Goal: Task Accomplishment & Management: Use online tool/utility

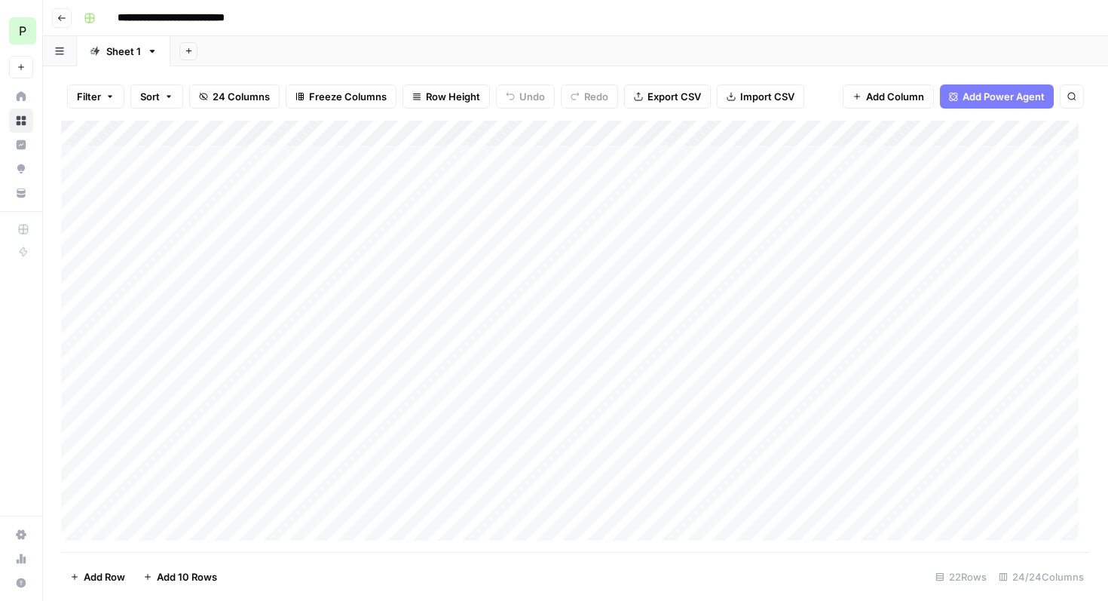
click at [1026, 99] on span "Add Power Agent" at bounding box center [1004, 96] width 82 height 15
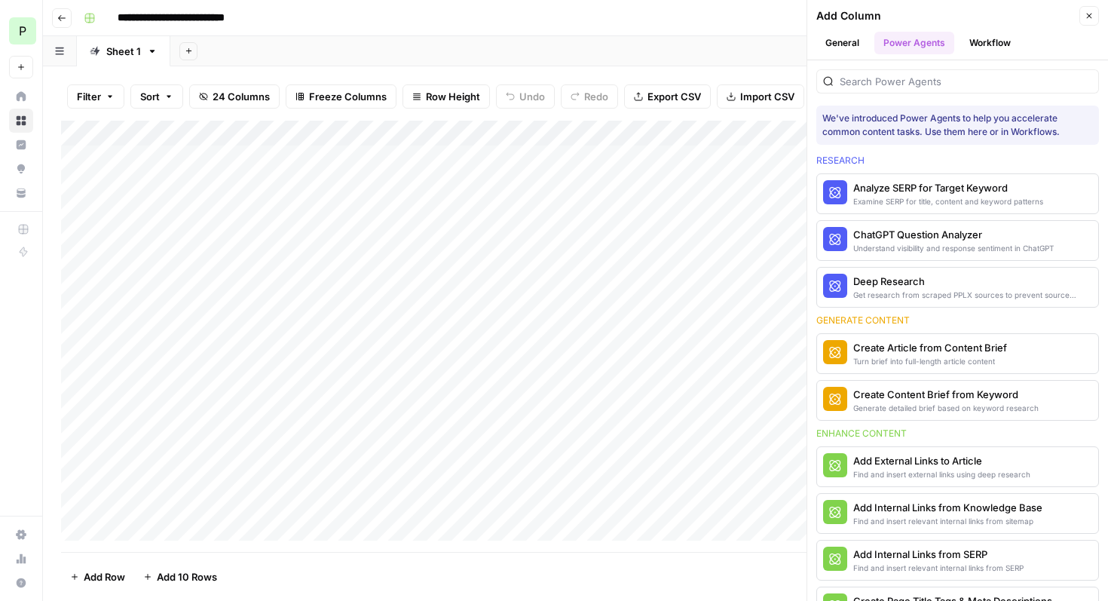
click at [847, 39] on button "General" at bounding box center [842, 43] width 52 height 23
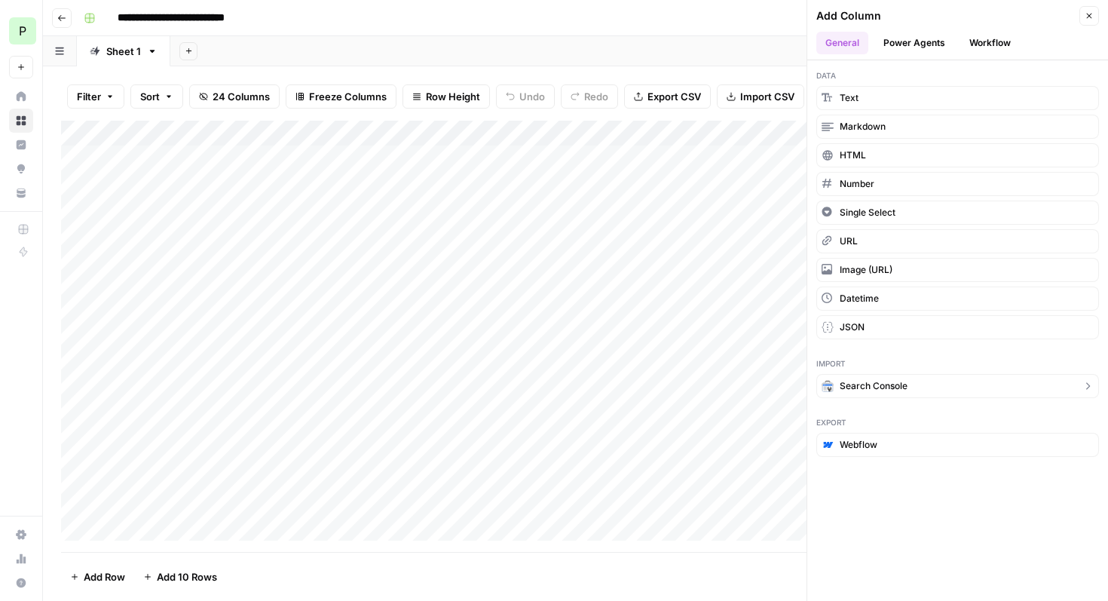
click at [905, 385] on span "Search Console" at bounding box center [874, 386] width 68 height 14
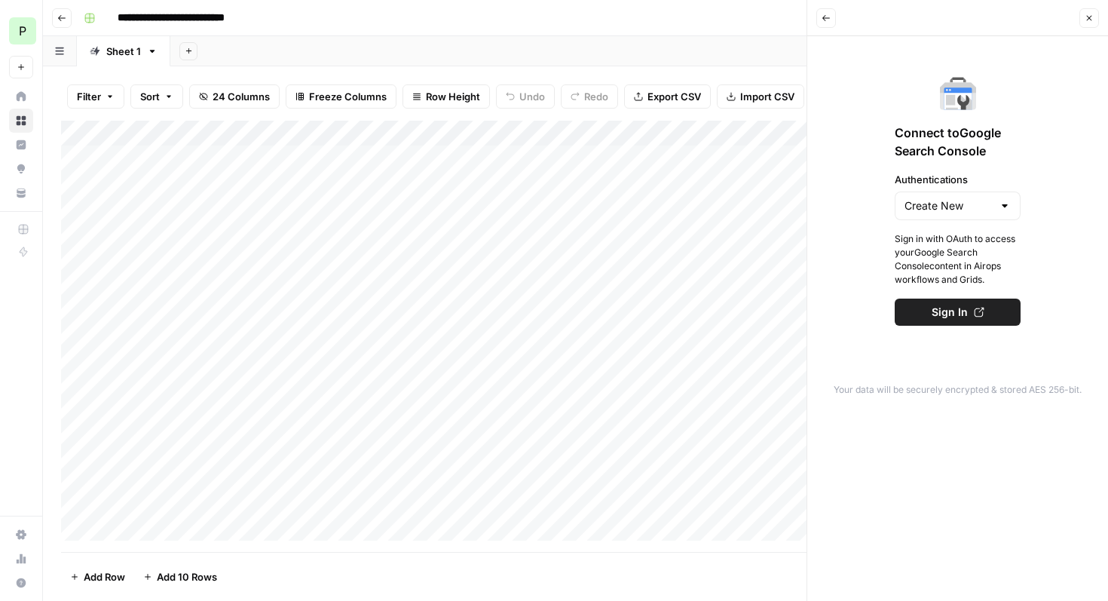
click at [827, 18] on icon "button" at bounding box center [826, 18] width 9 height 9
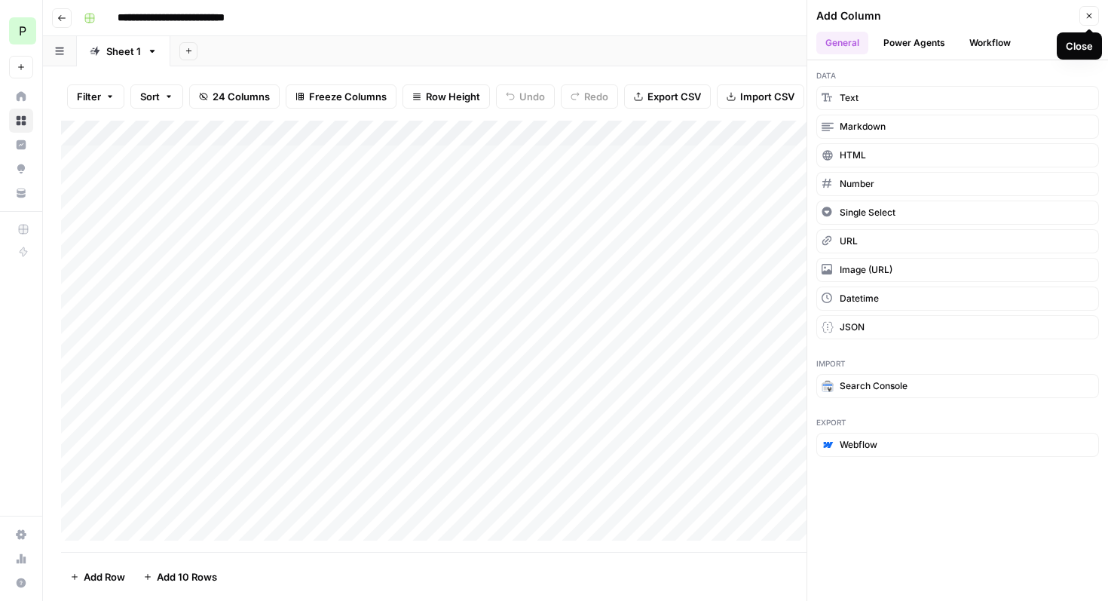
click at [1088, 15] on icon "button" at bounding box center [1089, 16] width 5 height 5
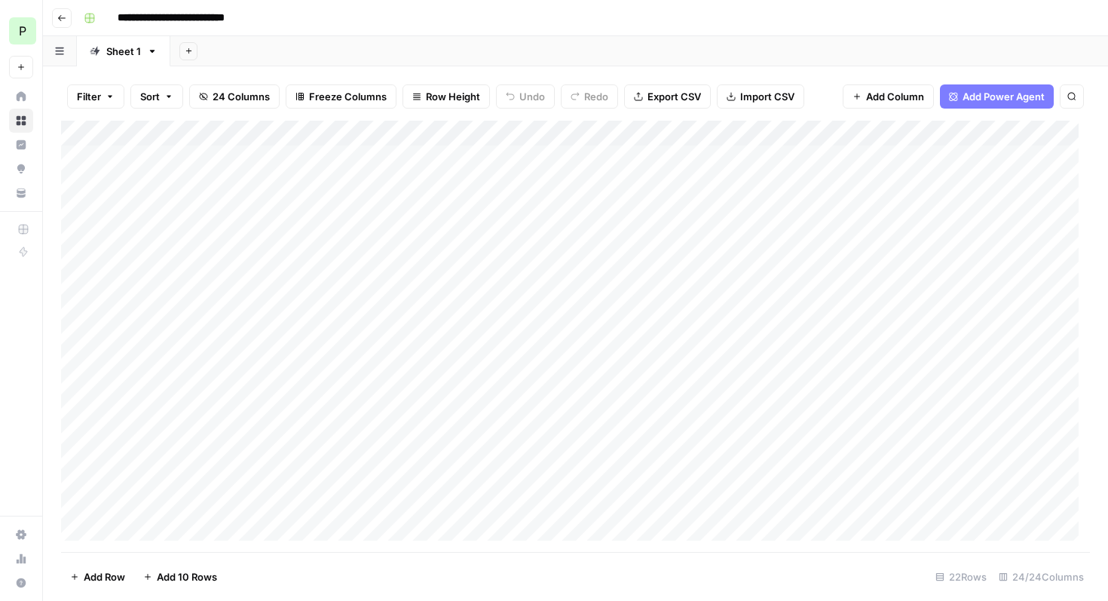
click at [874, 99] on span "Add Column" at bounding box center [895, 96] width 58 height 15
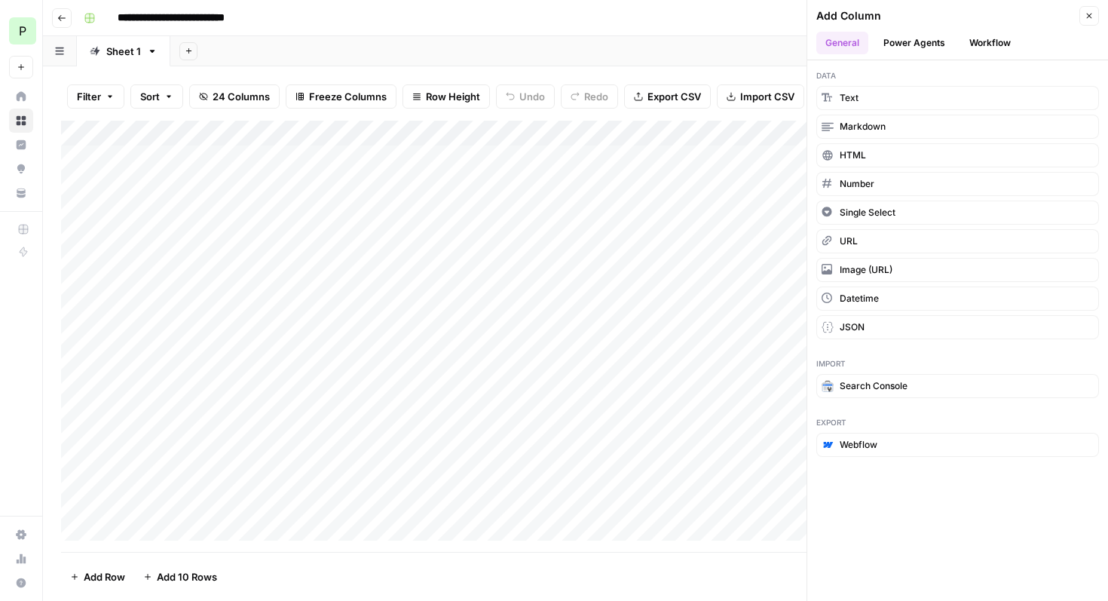
click at [995, 42] on button "Workflow" at bounding box center [990, 43] width 60 height 23
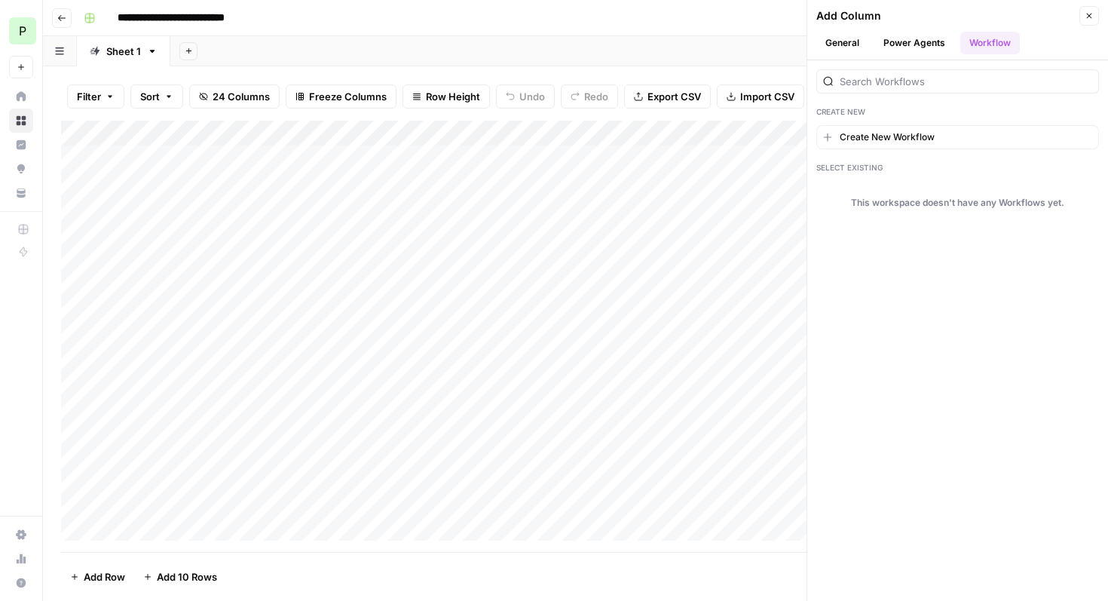
click at [938, 39] on button "Power Agents" at bounding box center [914, 43] width 80 height 23
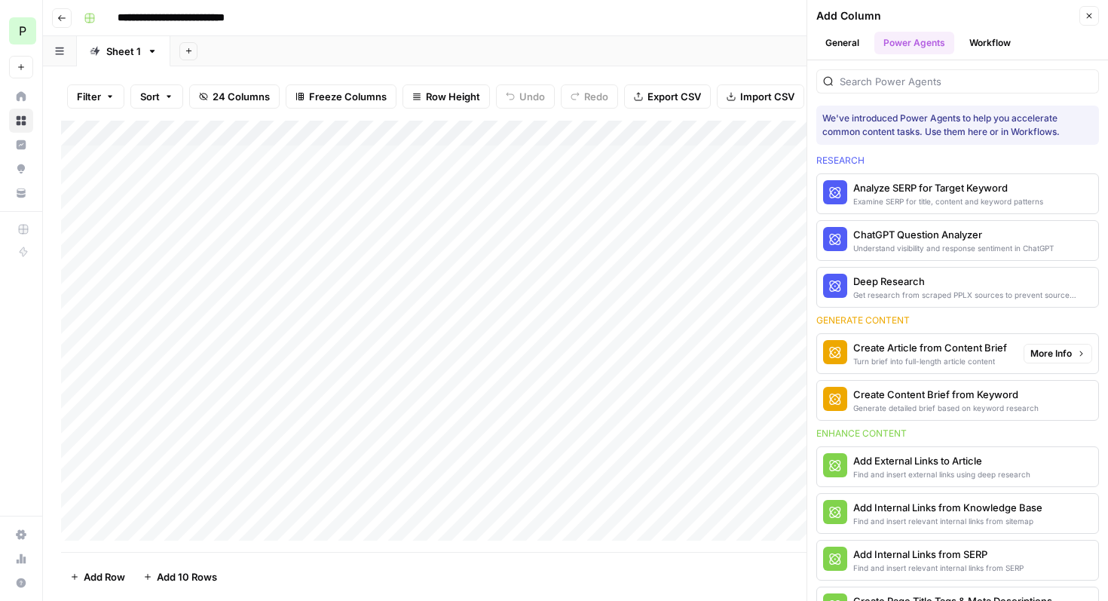
click at [940, 352] on div "Create Article from Content Brief" at bounding box center [930, 347] width 154 height 15
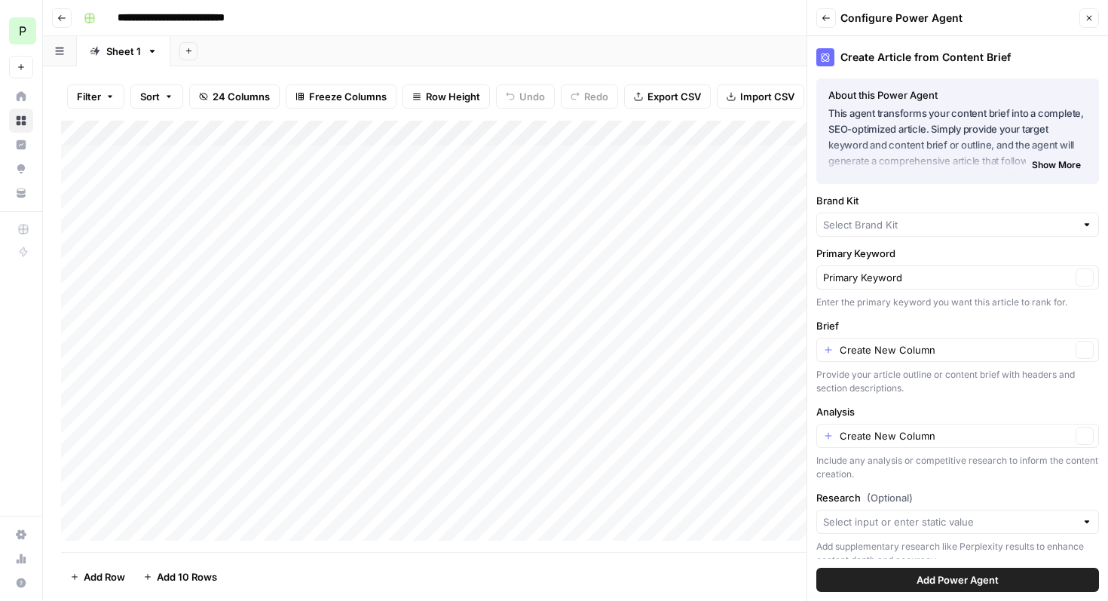
type input "Pipedrive"
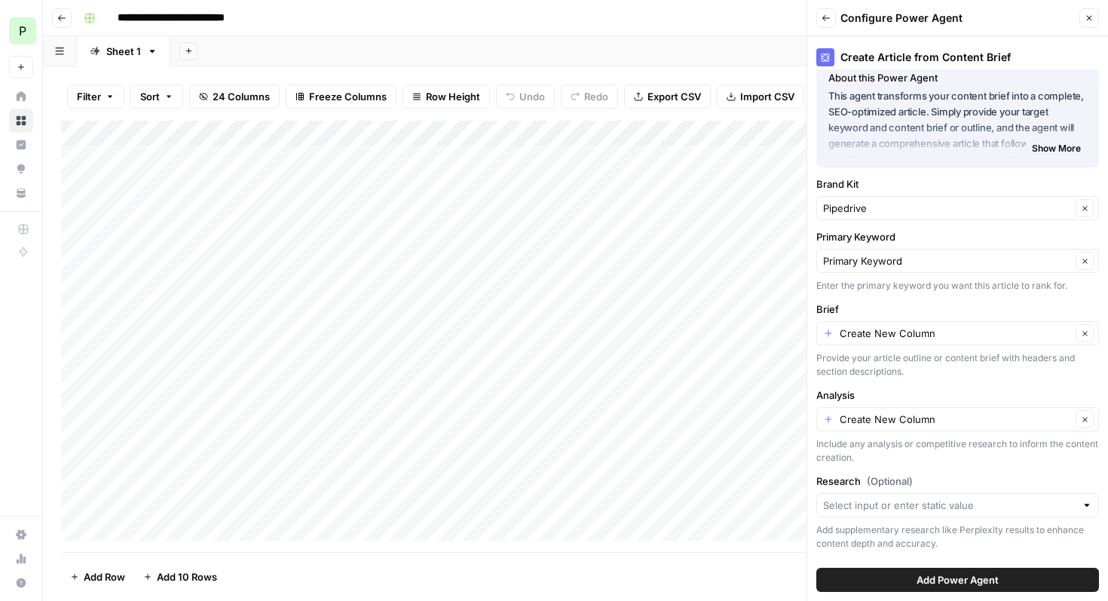
scroll to position [18, 0]
click at [825, 20] on icon "button" at bounding box center [826, 18] width 8 height 6
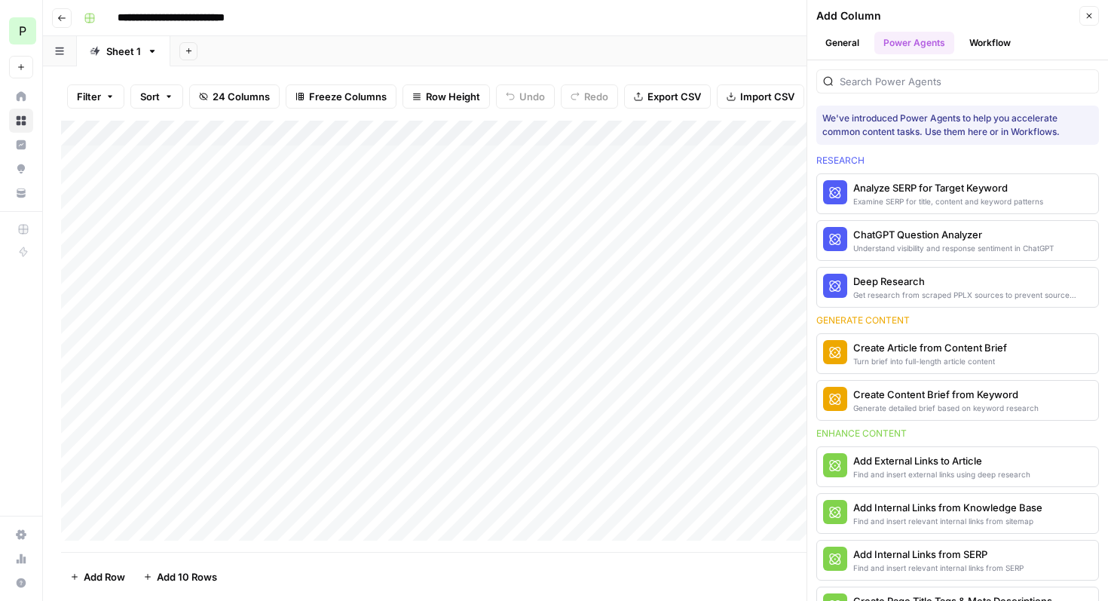
click at [856, 55] on header "Add Column Close General Power Agents Workflow" at bounding box center [957, 30] width 301 height 60
click at [854, 47] on button "General" at bounding box center [842, 43] width 52 height 23
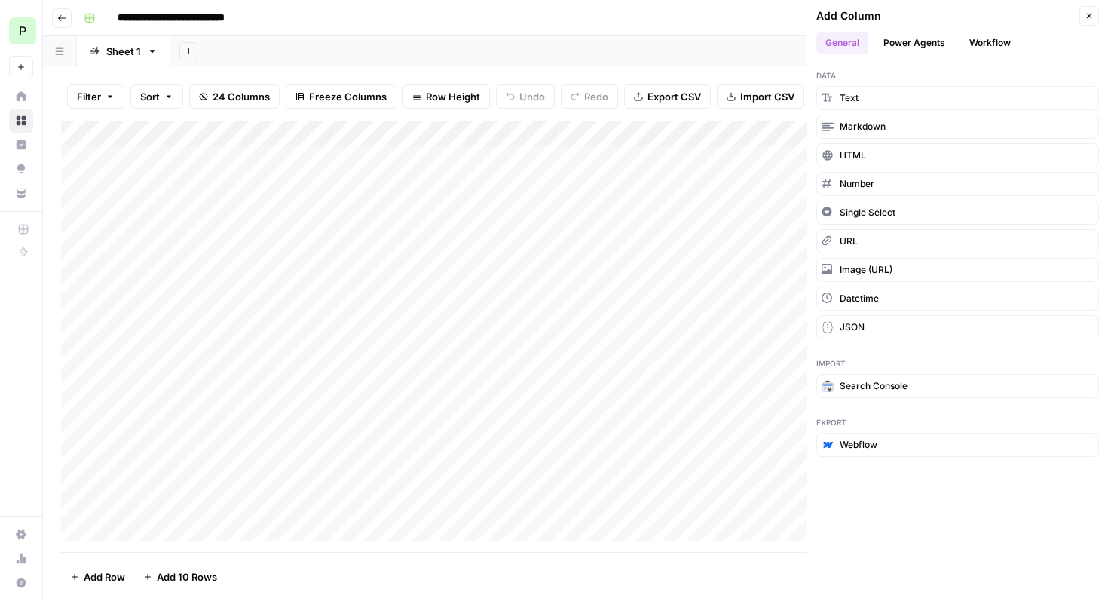
click at [912, 38] on button "Power Agents" at bounding box center [914, 43] width 80 height 23
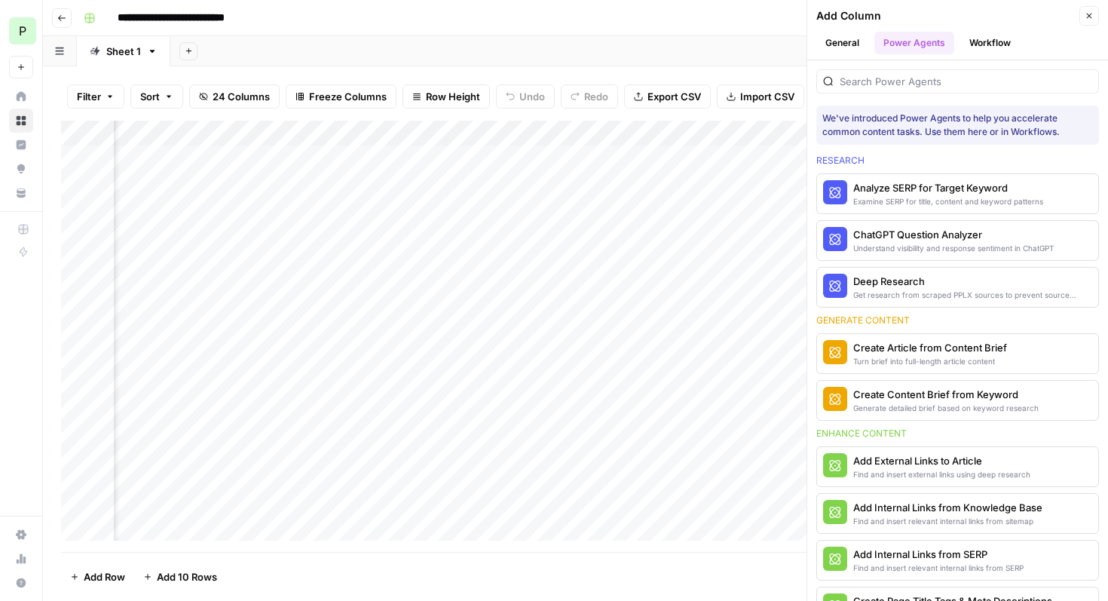
scroll to position [0, 778]
click at [400, 133] on div "Add Column" at bounding box center [575, 336] width 1029 height 431
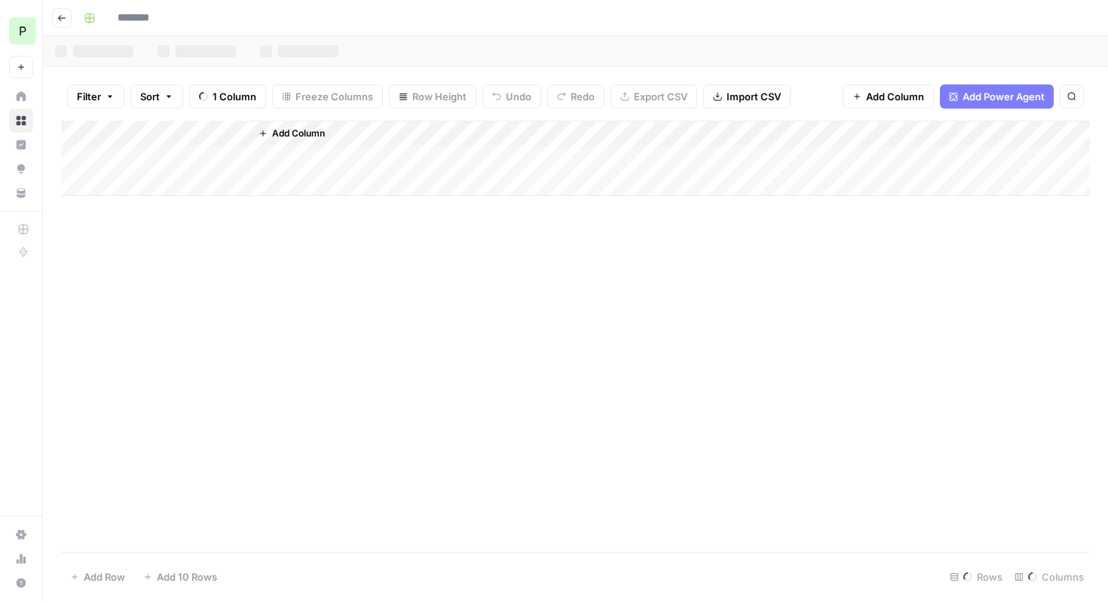
type input "**********"
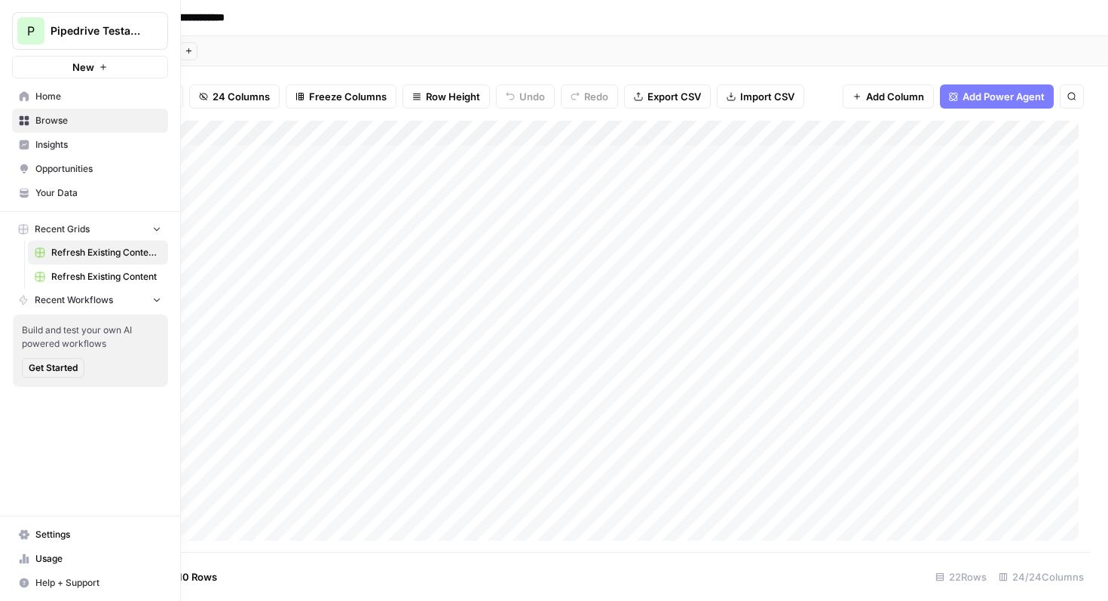
click at [160, 301] on icon "button" at bounding box center [157, 299] width 11 height 11
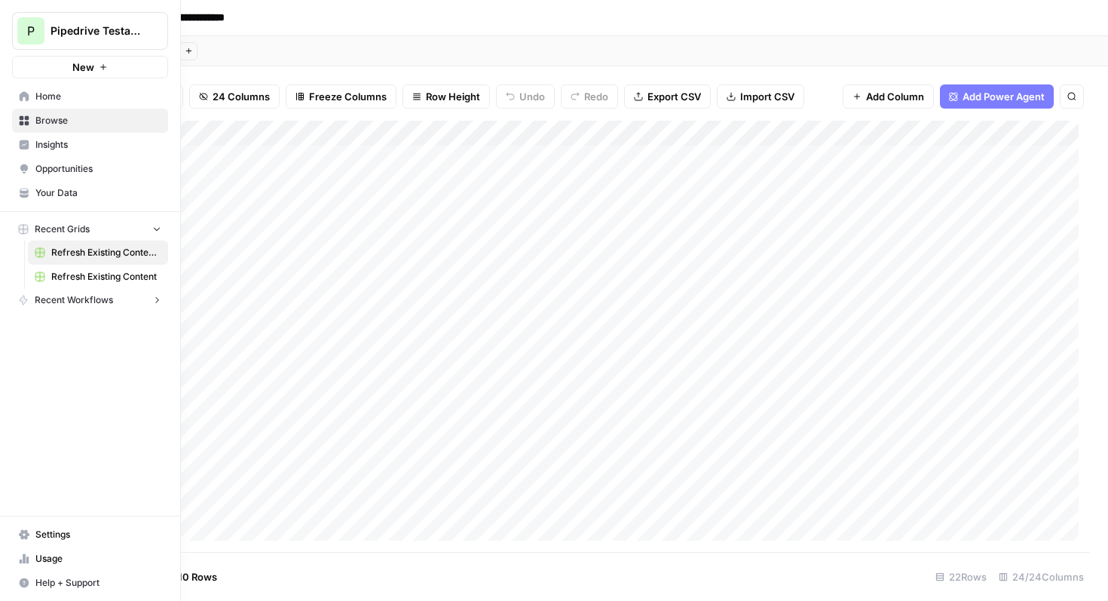
click at [85, 300] on span "Recent Workflows" at bounding box center [74, 300] width 78 height 14
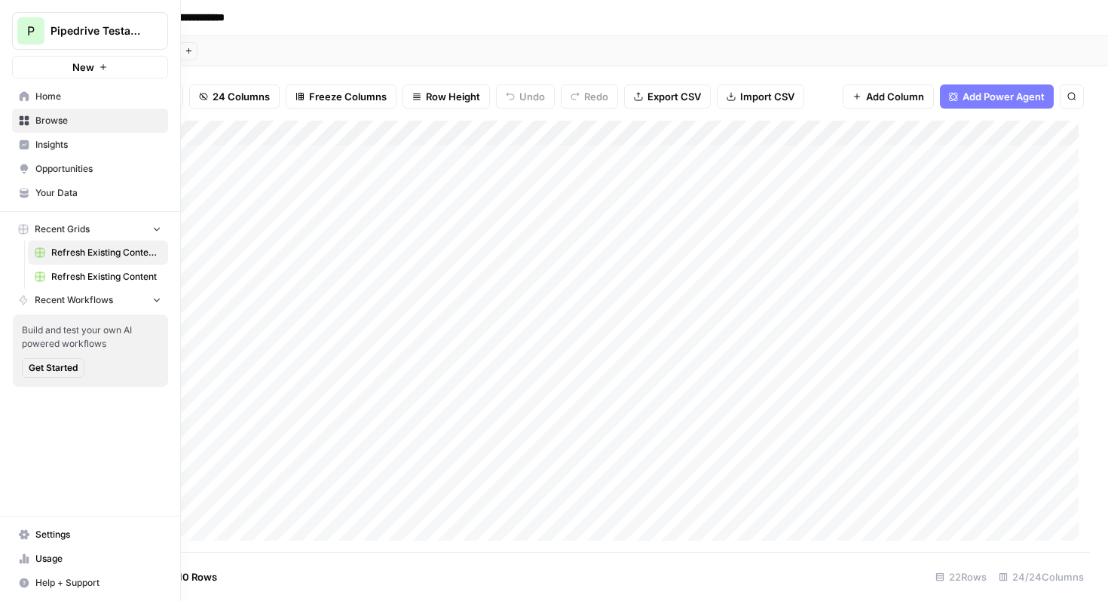
click at [58, 364] on span "Get Started" at bounding box center [53, 368] width 49 height 14
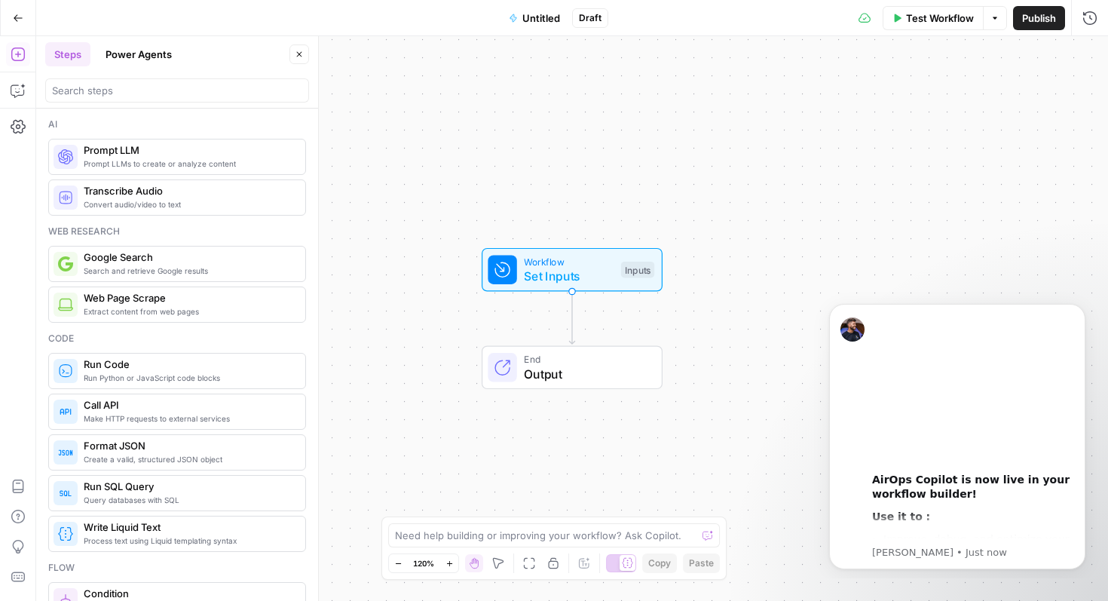
click at [564, 368] on span "Output" at bounding box center [585, 374] width 123 height 18
click at [370, 294] on div "Workflow Set Inputs Inputs End Output" at bounding box center [572, 318] width 1072 height 565
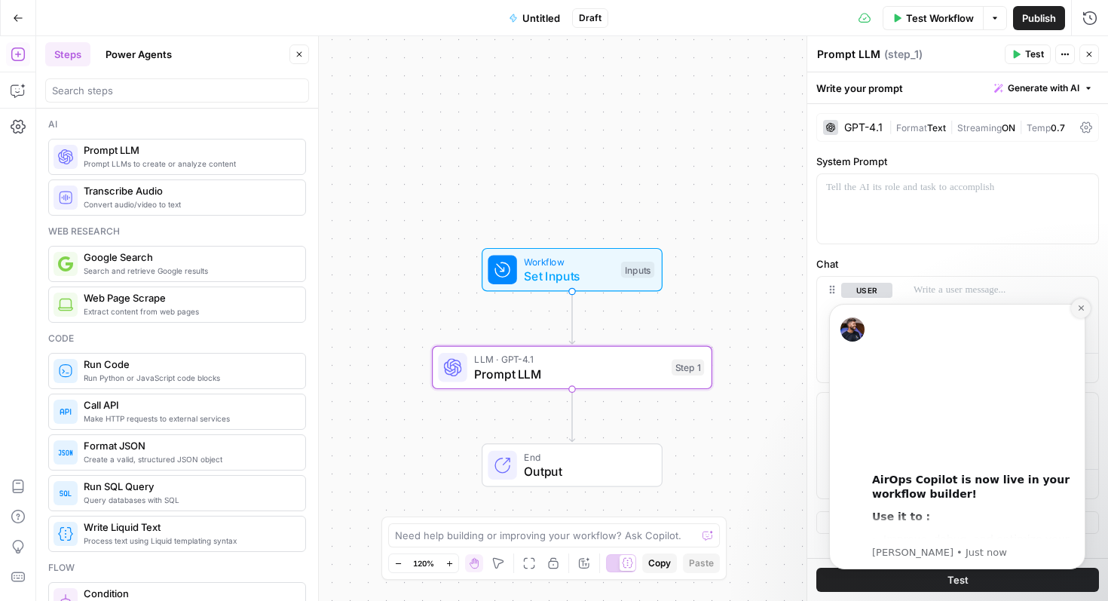
click at [1082, 306] on icon "Dismiss notification" at bounding box center [1080, 307] width 5 height 5
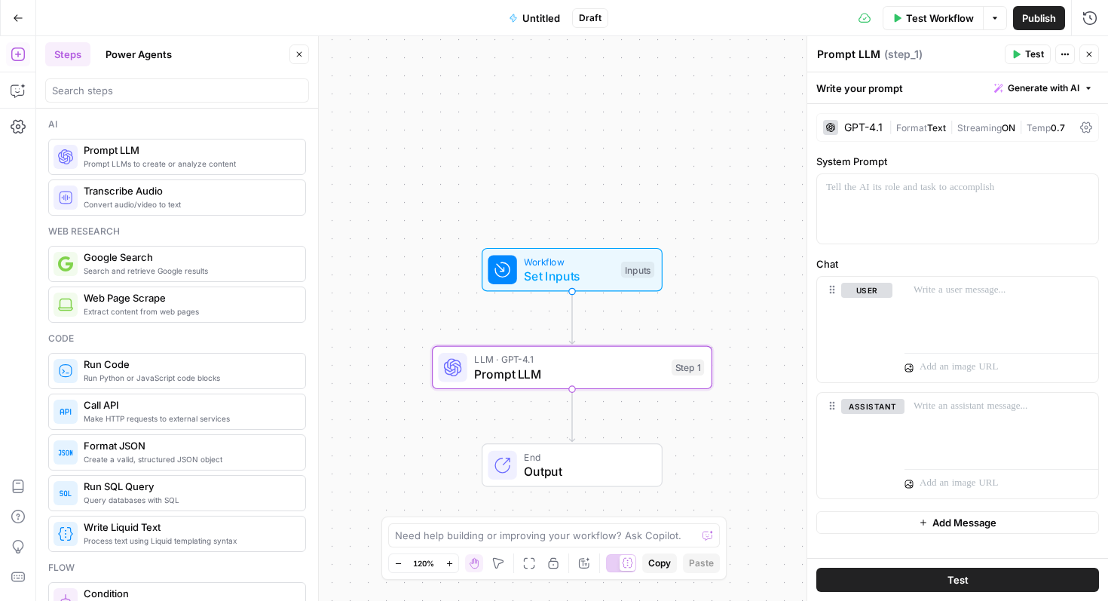
click at [1084, 127] on icon at bounding box center [1086, 127] width 12 height 11
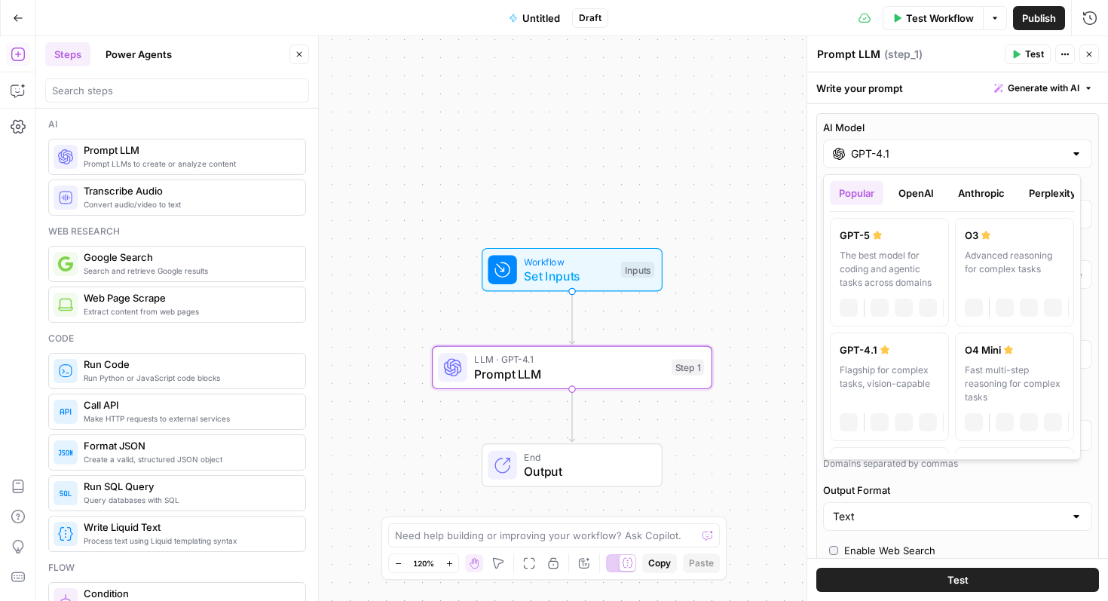
click at [1070, 148] on div at bounding box center [1076, 153] width 12 height 15
click at [914, 191] on button "OpenAI" at bounding box center [916, 193] width 54 height 24
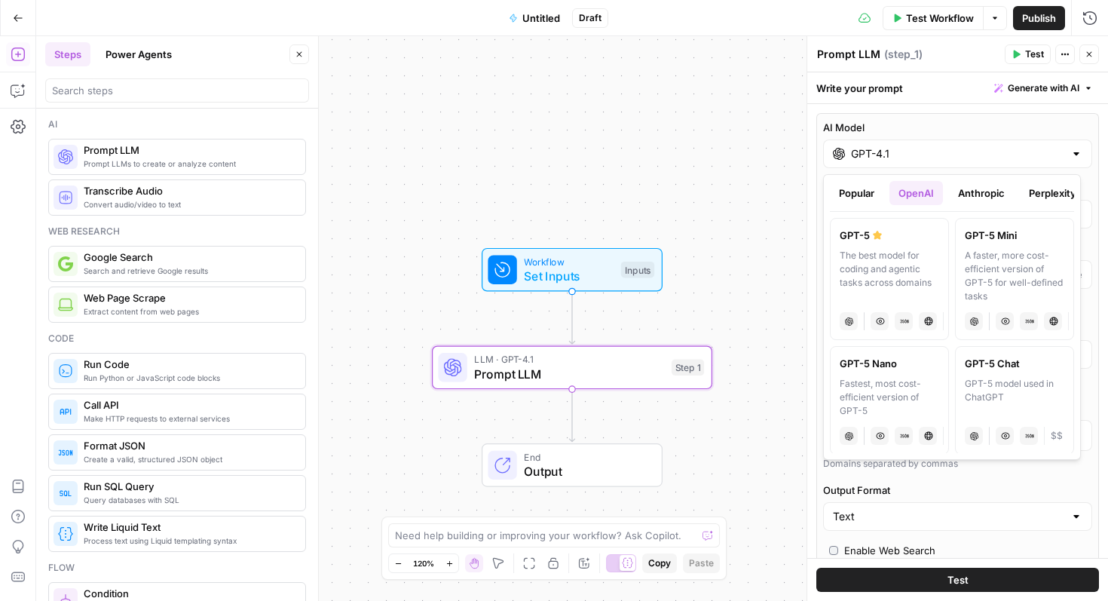
click at [971, 191] on button "Anthropic" at bounding box center [981, 193] width 65 height 24
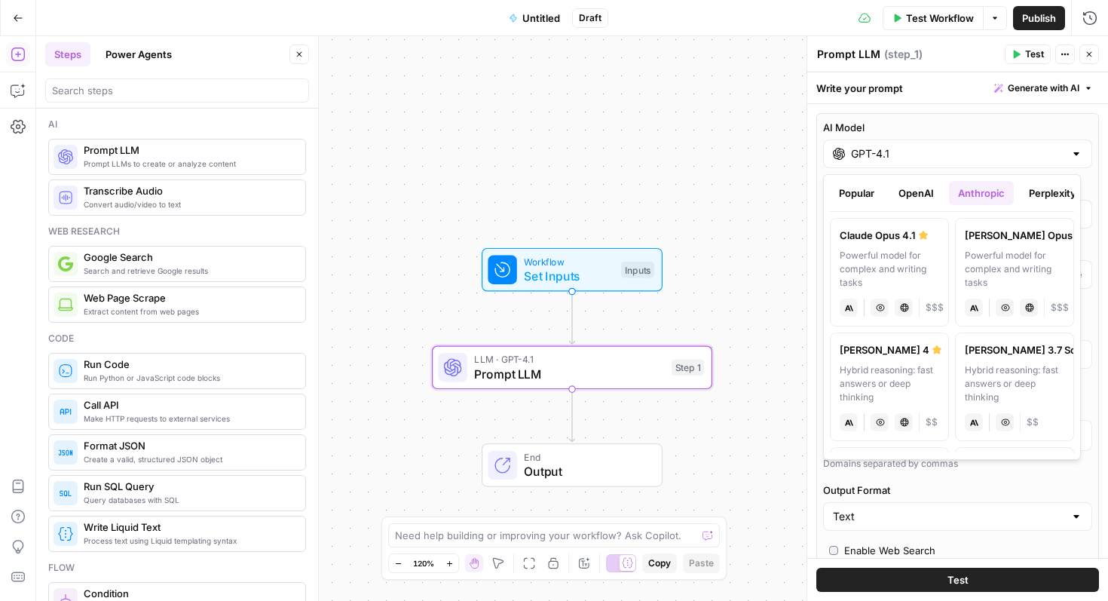
click at [1038, 191] on button "Perplexity" at bounding box center [1053, 193] width 66 height 24
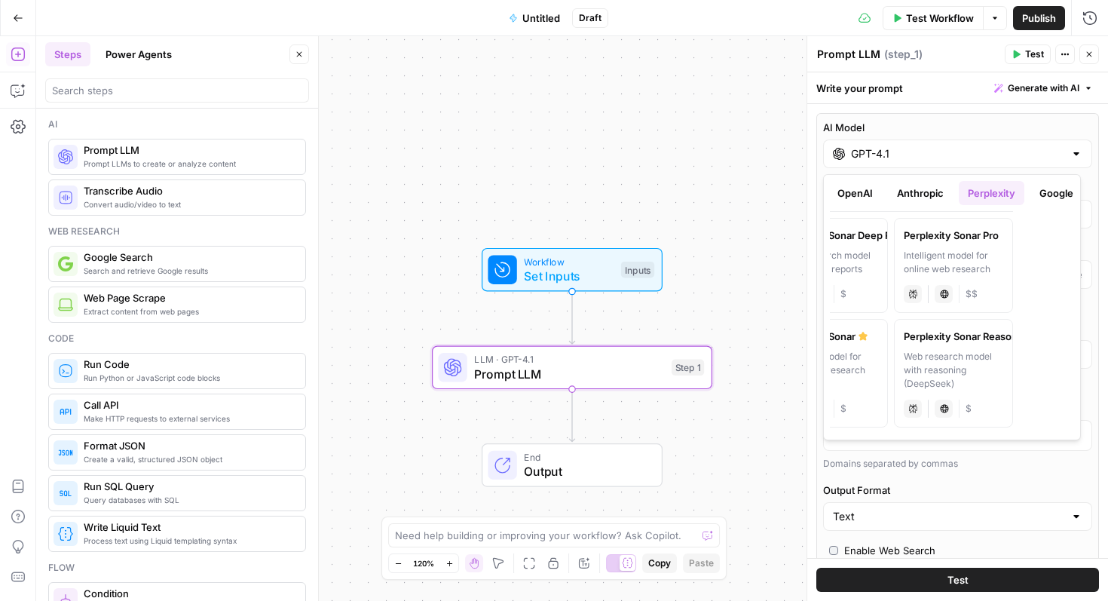
scroll to position [0, 121]
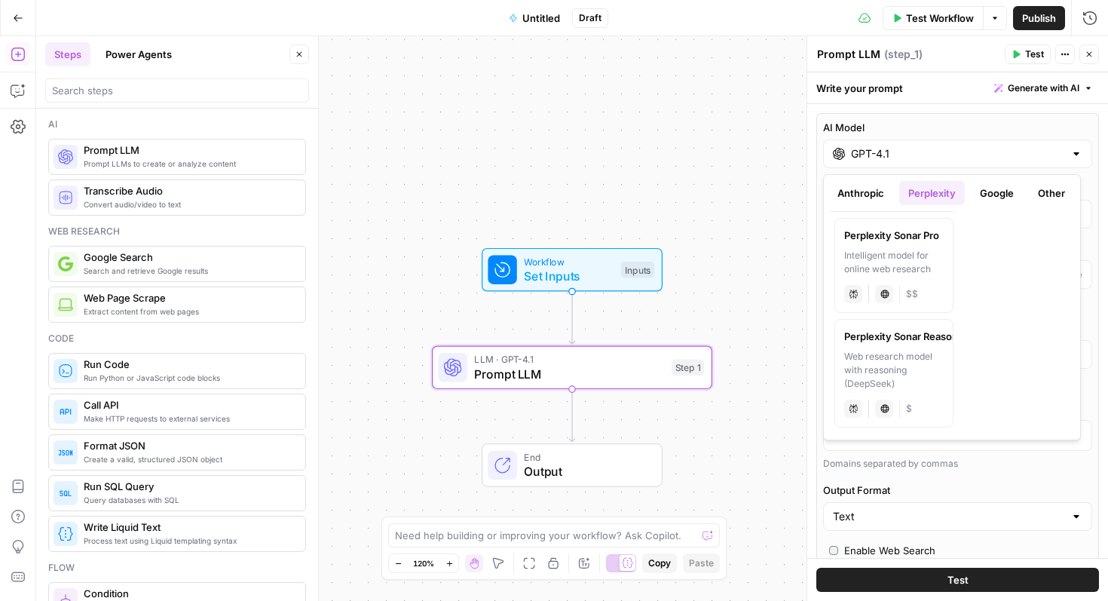
click at [1001, 198] on button "Google" at bounding box center [997, 193] width 52 height 24
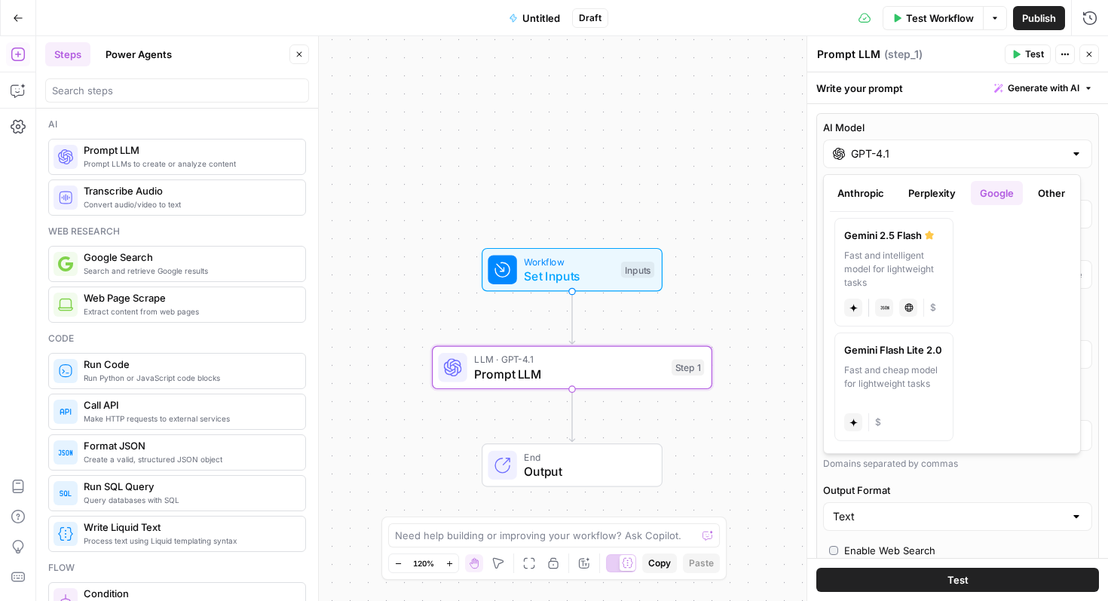
click at [1051, 192] on button "Other" at bounding box center [1051, 193] width 45 height 24
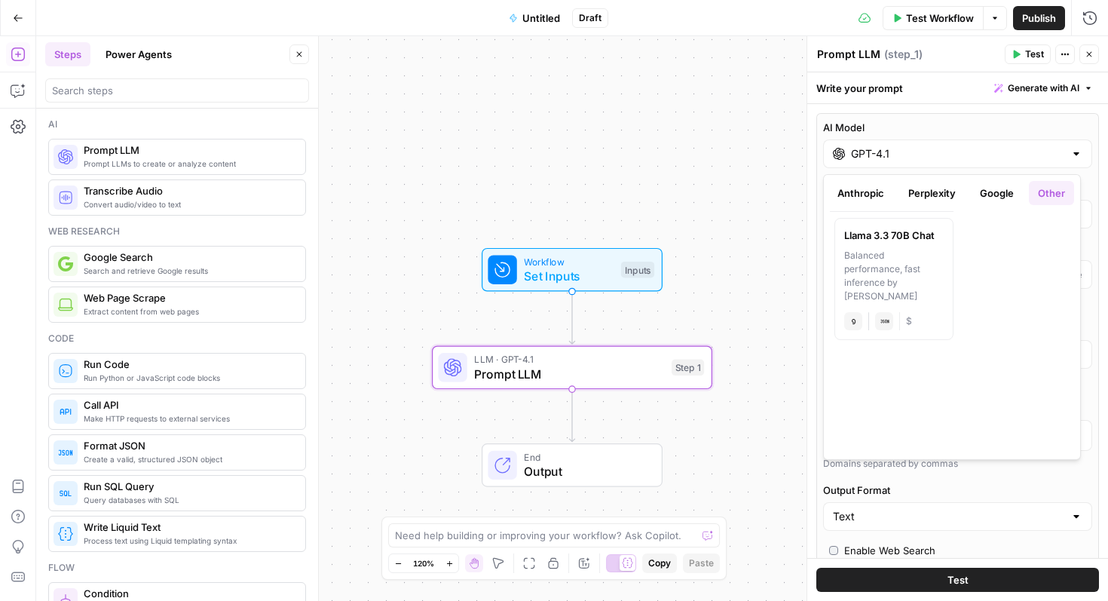
click at [1007, 194] on button "Google" at bounding box center [997, 193] width 52 height 24
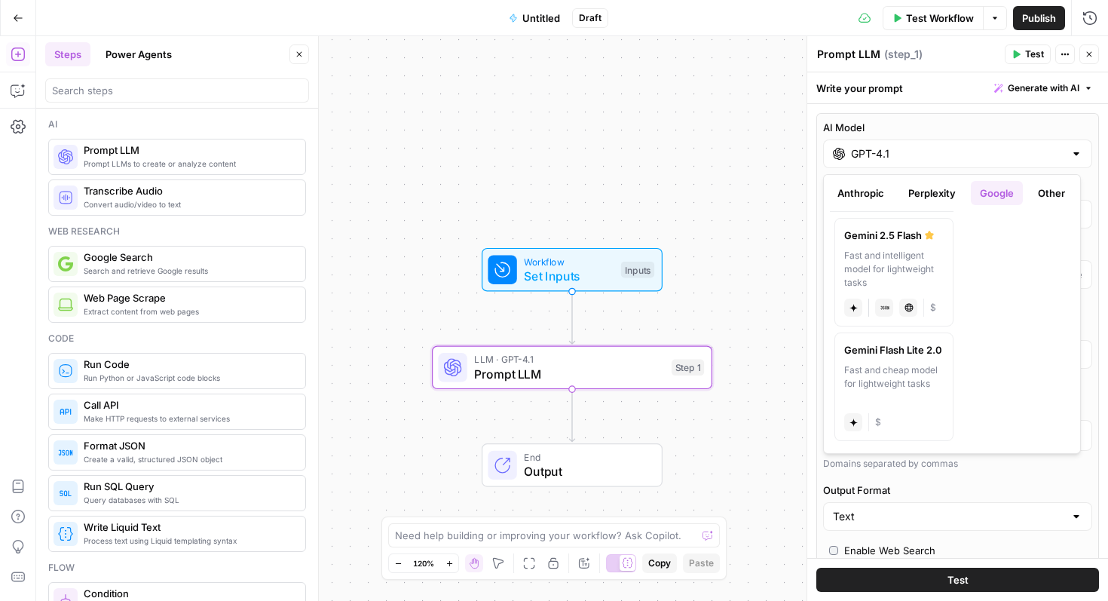
click at [948, 195] on button "Perplexity" at bounding box center [932, 193] width 66 height 24
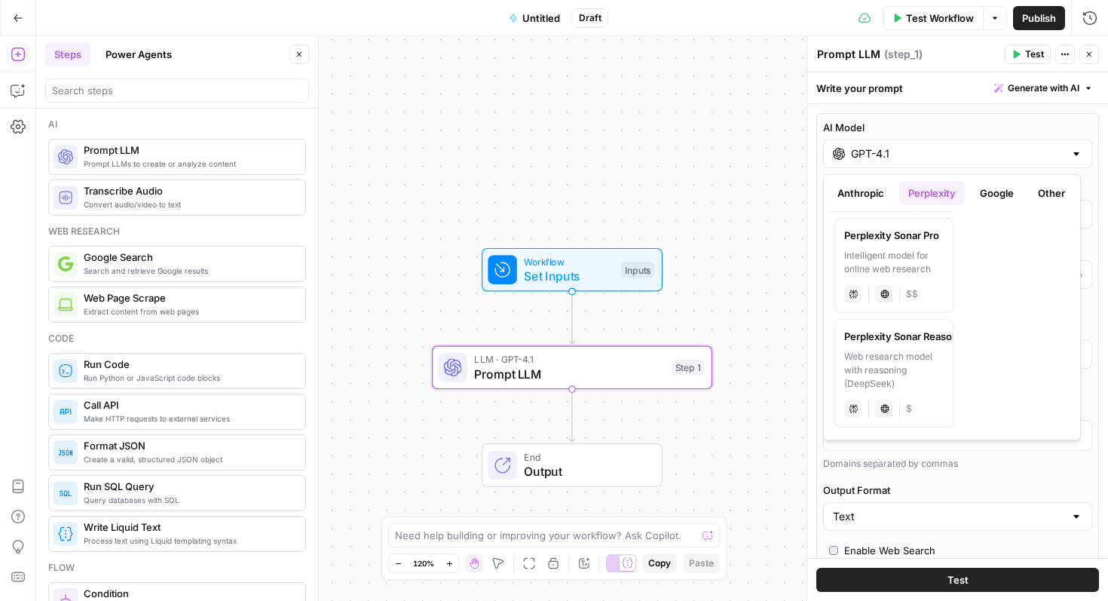
click at [877, 192] on button "Anthropic" at bounding box center [860, 193] width 65 height 24
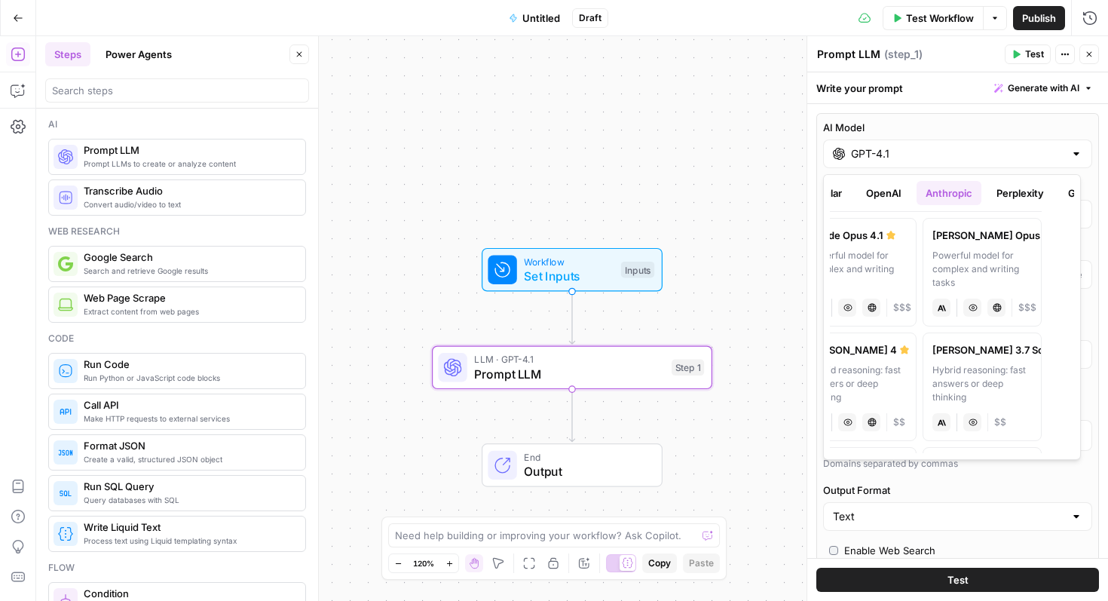
scroll to position [0, 0]
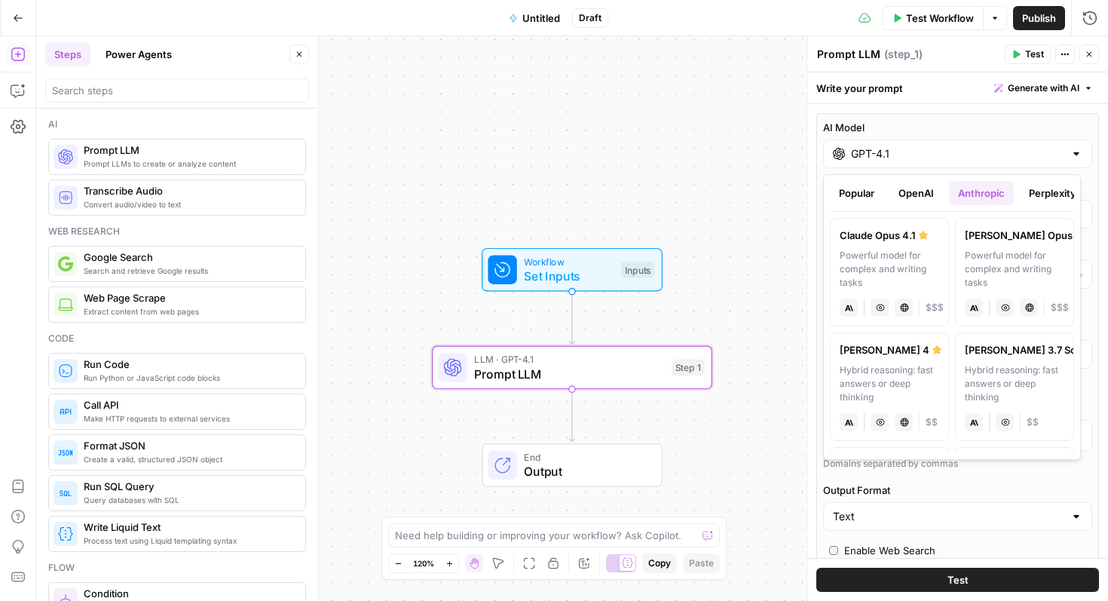
click at [13, 16] on icon "button" at bounding box center [18, 18] width 11 height 11
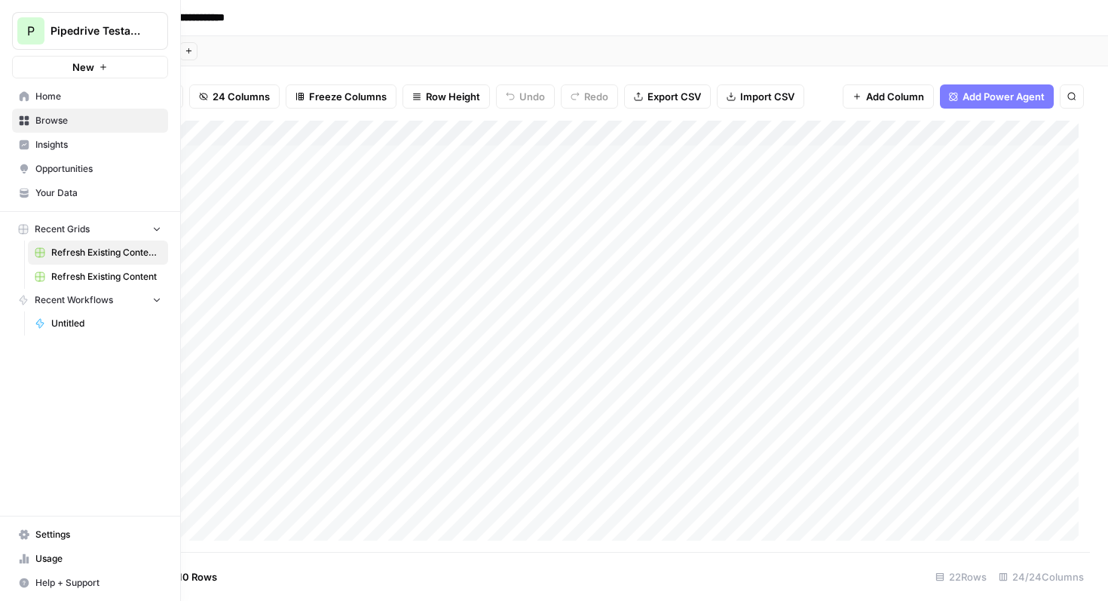
click at [50, 536] on span "Settings" at bounding box center [98, 535] width 126 height 14
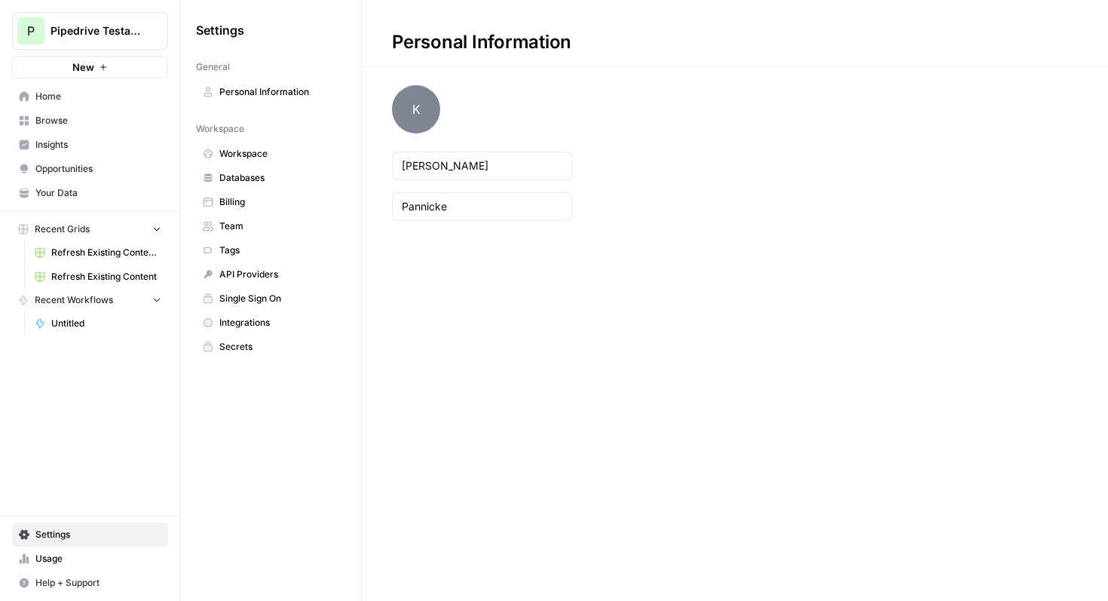
click at [258, 318] on span "Integrations" at bounding box center [279, 323] width 120 height 14
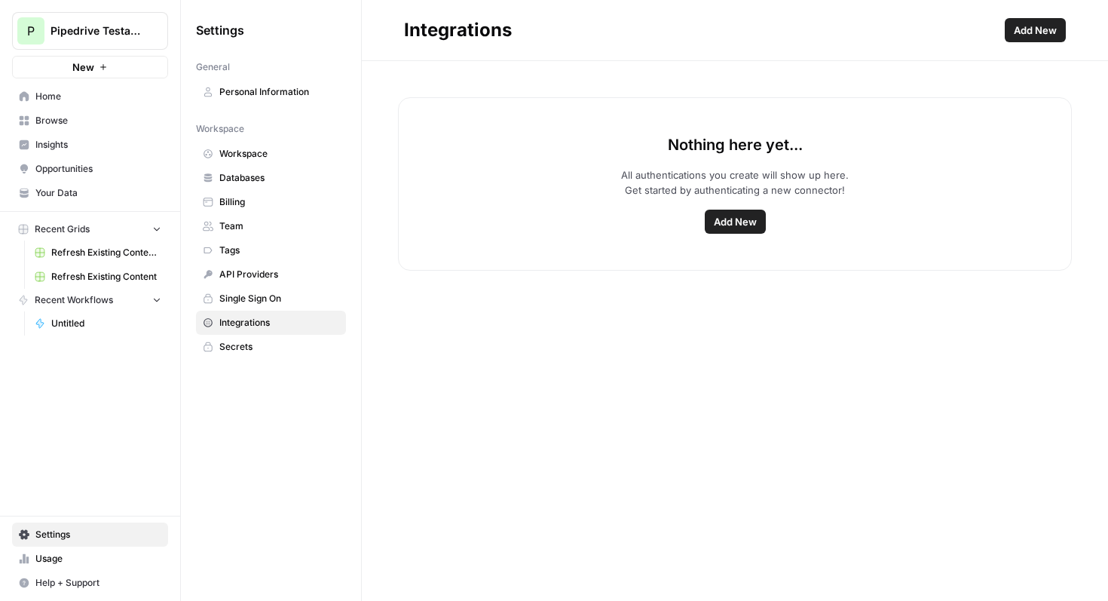
click at [733, 219] on span "Add New" at bounding box center [735, 221] width 43 height 15
